Goal: Ask a question: Seek information or help from site administrators or community

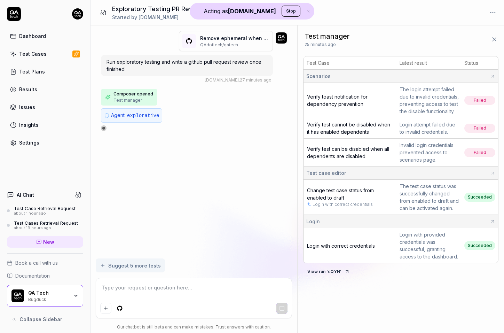
click at [105, 129] on div at bounding box center [104, 128] width 4 height 4
click at [28, 298] on div "Bugduck" at bounding box center [48, 299] width 40 height 6
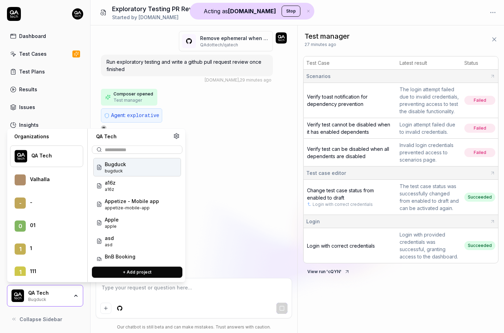
scroll to position [28187, 0]
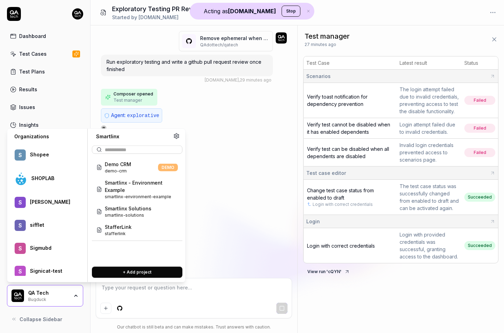
type textarea "*"
click at [132, 212] on span "smartlinx-solutions" at bounding box center [128, 215] width 47 height 6
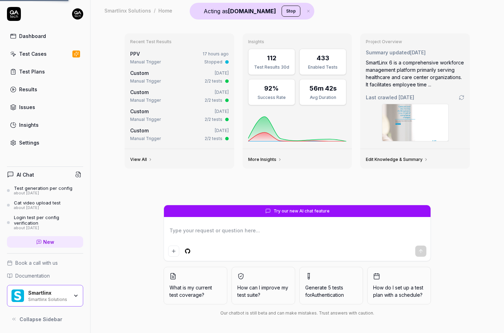
type textarea "*"
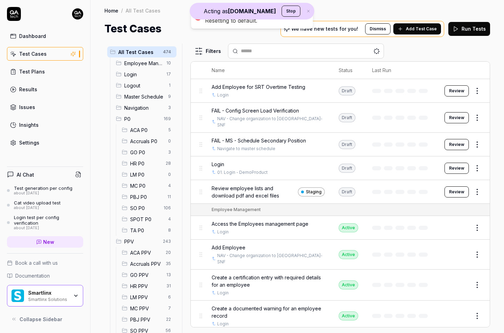
click at [73, 243] on link "New" at bounding box center [45, 241] width 76 height 11
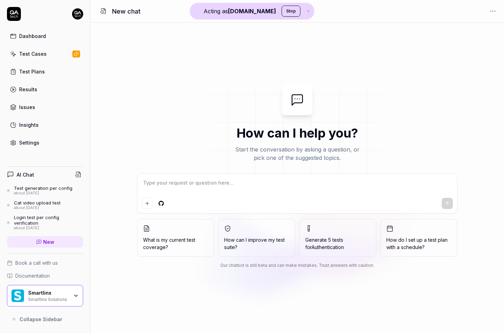
type textarea "g"
type textarea "*"
type textarea "ge"
type textarea "*"
type textarea "get"
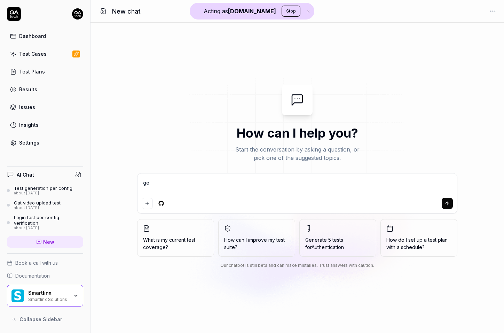
type textarea "*"
type textarea "get"
type textarea "*"
type textarea "get a"
type textarea "*"
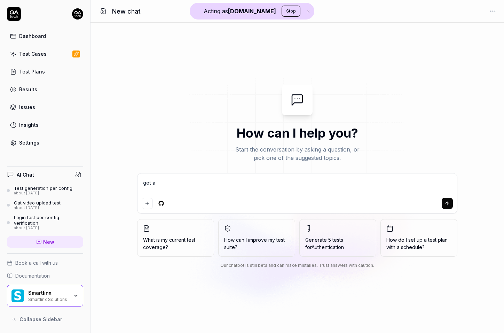
type textarea "get al"
type textarea "*"
type textarea "get all"
type textarea "*"
type textarea "get all"
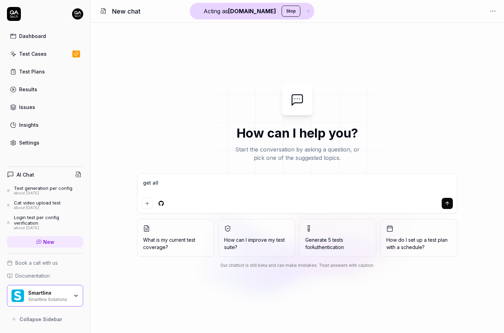
type textarea "*"
type textarea "get all m"
type textarea "*"
type textarea "get all my"
type textarea "*"
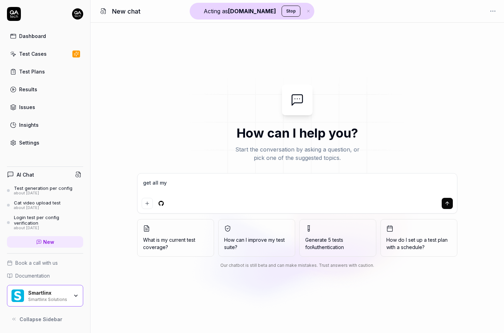
type textarea "get all my"
type textarea "*"
type textarea "get all my t"
type textarea "*"
type textarea "get all my te"
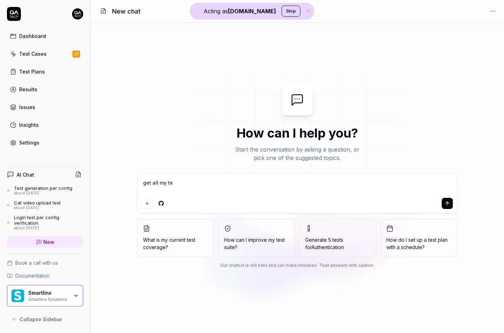
type textarea "*"
type textarea "get all my tes"
type textarea "*"
type textarea "get all my test"
type textarea "*"
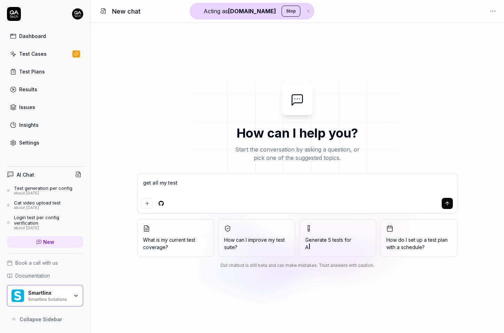
type textarea "get all my test"
type textarea "*"
type textarea "get all my test c"
type textarea "*"
type textarea "get all my test ca"
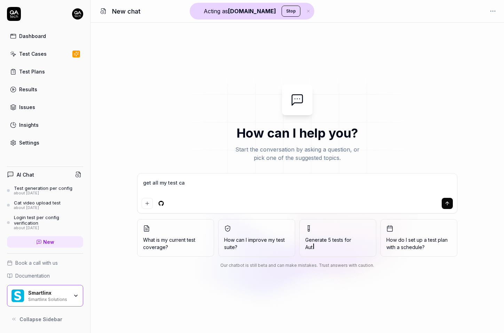
type textarea "*"
type textarea "get all my test cas"
type textarea "*"
type textarea "get all my test case"
type textarea "*"
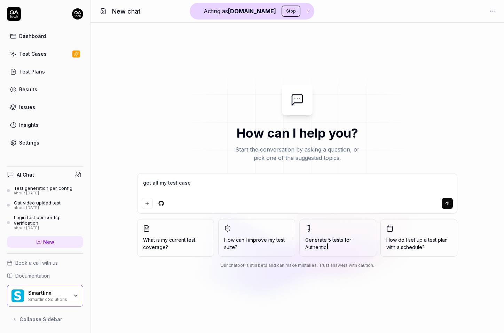
type textarea "get all my test cases"
type textarea "*"
type textarea "get all my test cases¨"
type textarea "*"
type textarea "get all my test cases"
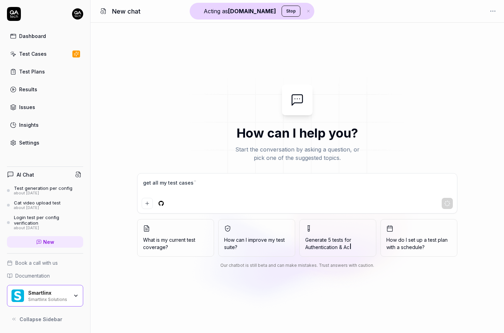
type textarea "*"
type textarea "get all my test cases"
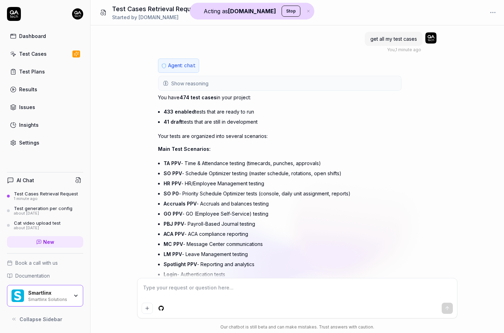
scroll to position [103, 0]
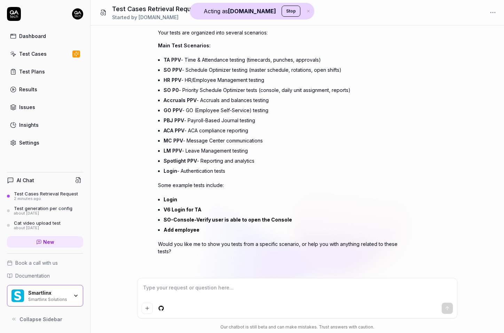
click at [214, 247] on p "Would you like me to show you tests from a specific scenario, or help you with …" at bounding box center [280, 247] width 244 height 15
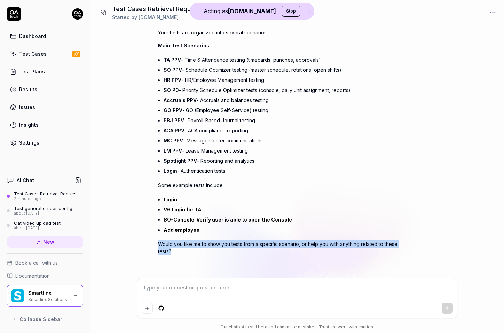
click at [214, 247] on p "Would you like me to show you tests from a specific scenario, or help you with …" at bounding box center [280, 247] width 244 height 15
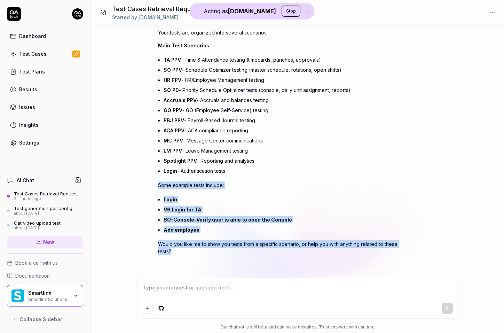
drag, startPoint x: 214, startPoint y: 247, endPoint x: 237, endPoint y: 182, distance: 69.4
click at [237, 182] on div "You have 474 test cases in your project: 433 enabled tests that are ready to ru…" at bounding box center [280, 122] width 244 height 265
click at [237, 182] on p "Some example tests include:" at bounding box center [280, 184] width 244 height 7
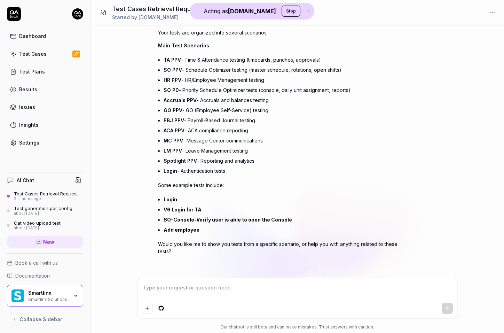
click at [237, 182] on p "Some example tests include:" at bounding box center [280, 184] width 244 height 7
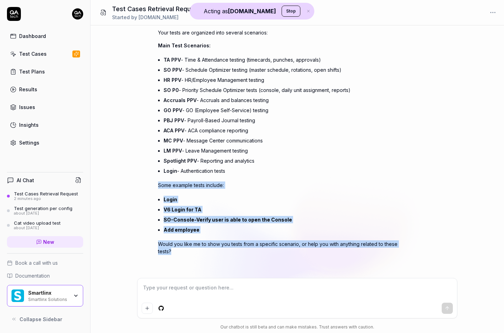
drag, startPoint x: 237, startPoint y: 182, endPoint x: 201, endPoint y: 255, distance: 81.7
click at [201, 255] on div "Agent: chat Show reasoning The user wants to see all their test cases. I should…" at bounding box center [280, 113] width 244 height 316
click at [203, 244] on p "Would you like me to show you tests from a specific scenario, or help you with …" at bounding box center [280, 247] width 244 height 15
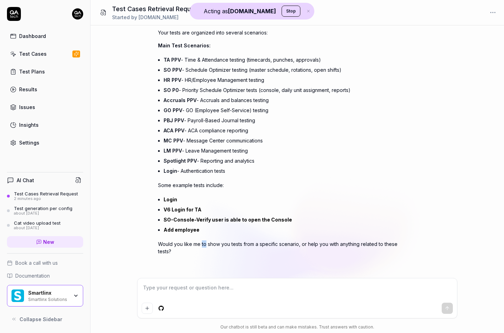
click at [203, 244] on p "Would you like me to show you tests from a specific scenario, or help you with …" at bounding box center [280, 247] width 244 height 15
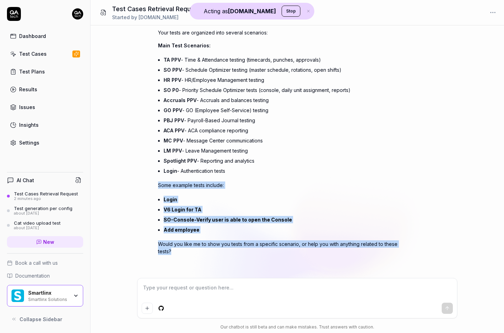
drag, startPoint x: 203, startPoint y: 244, endPoint x: 238, endPoint y: 186, distance: 68.1
click at [238, 186] on div "You have 474 test cases in your project: 433 enabled tests that are ready to ru…" at bounding box center [280, 122] width 244 height 265
click at [238, 186] on p "Some example tests include:" at bounding box center [280, 184] width 244 height 7
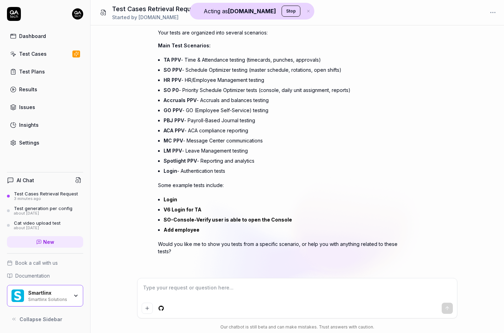
scroll to position [0, 0]
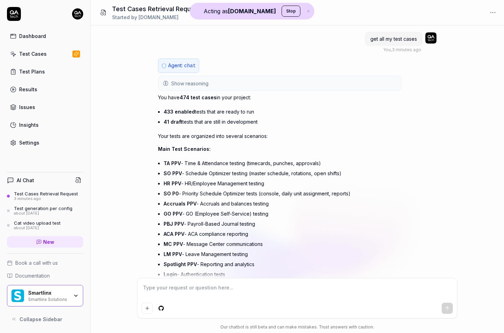
click at [217, 86] on button "Show reasoning" at bounding box center [280, 83] width 242 height 14
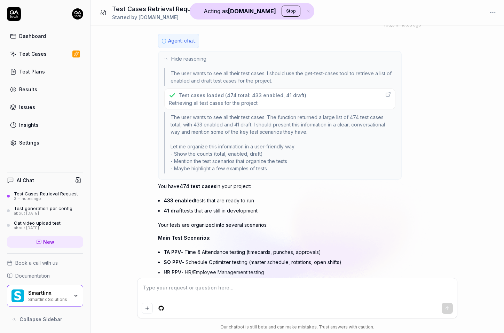
scroll to position [30, 0]
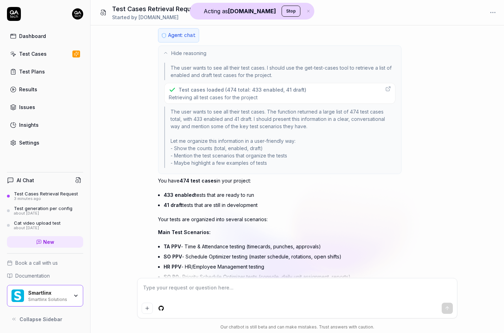
click at [227, 84] on div "Test cases loaded (474 total: 433 enabled, 41 draft) Retrieving all test cases …" at bounding box center [279, 93] width 231 height 21
type textarea "*"
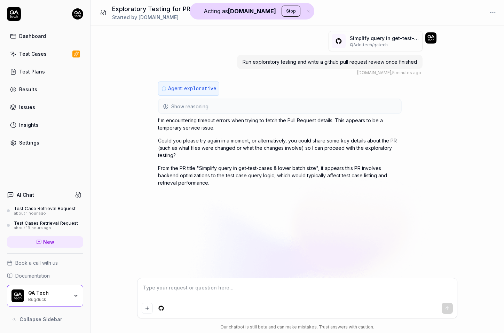
click at [261, 108] on button "Show reasoning" at bounding box center [280, 106] width 242 height 14
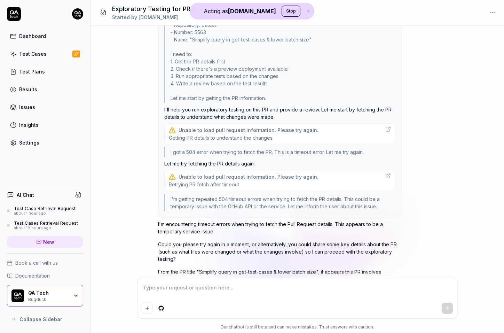
scroll to position [134, 0]
click at [251, 130] on div "Unable to load pull request information. Please try again." at bounding box center [249, 128] width 140 height 7
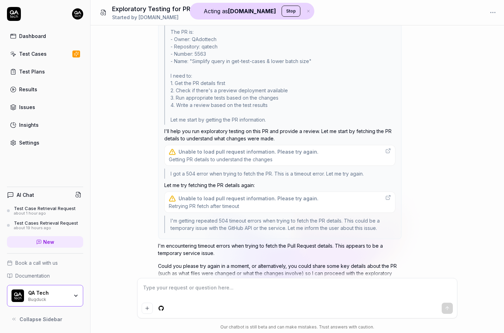
scroll to position [168, 0]
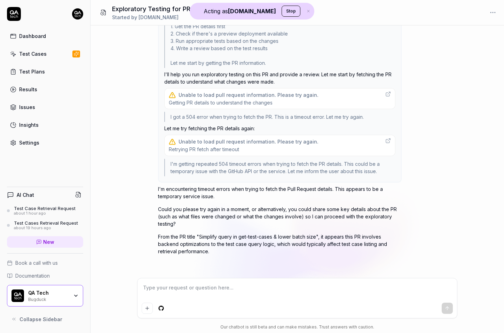
type textarea "*"
click at [174, 287] on textarea at bounding box center [297, 290] width 311 height 17
type textarea "t"
type textarea "*"
type textarea "tr"
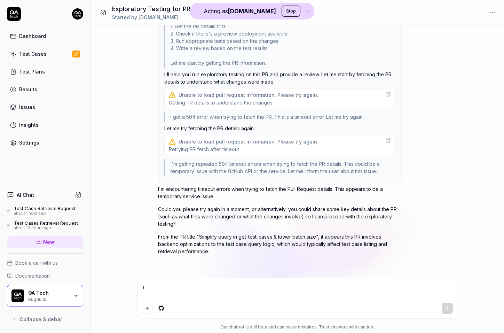
type textarea "*"
type textarea "try"
type textarea "*"
type textarea "try"
type textarea "*"
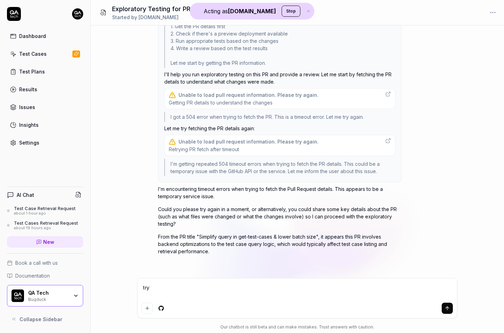
type textarea "try a"
type textarea "*"
type textarea "try ag"
type textarea "*"
type textarea "try aga"
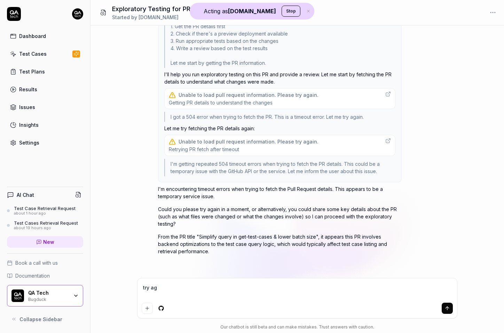
type textarea "*"
type textarea "try agai"
type textarea "*"
type textarea "try again"
type textarea "*"
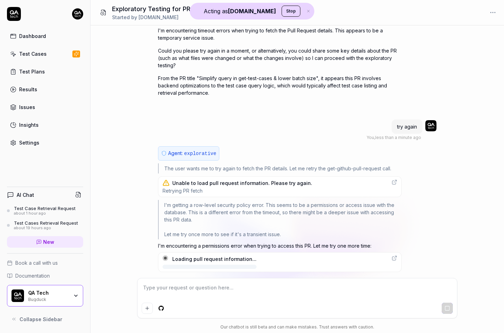
scroll to position [327, 0]
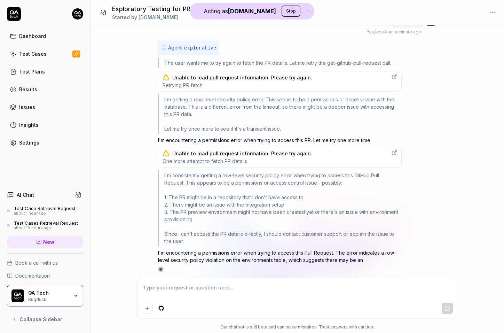
click at [259, 77] on div "Unable to load pull request information. Please try again." at bounding box center [242, 77] width 140 height 7
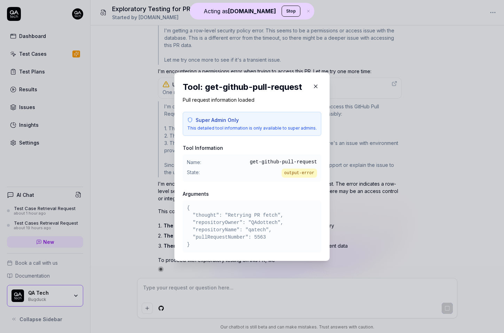
click at [315, 85] on icon "button" at bounding box center [316, 86] width 6 height 6
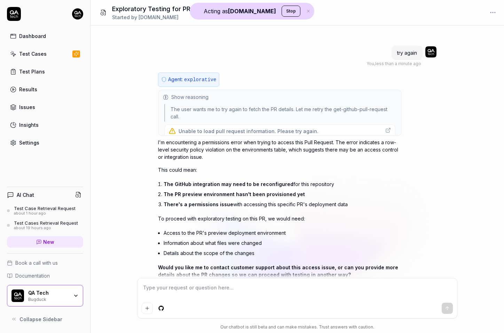
scroll to position [392, 0]
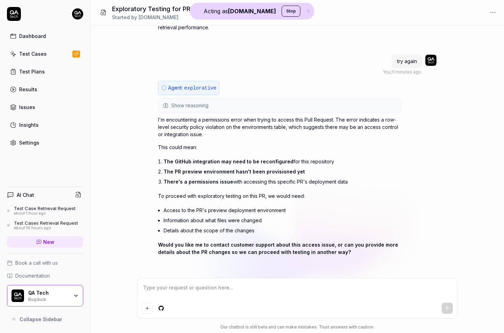
type textarea "*"
